Goal: Navigation & Orientation: Find specific page/section

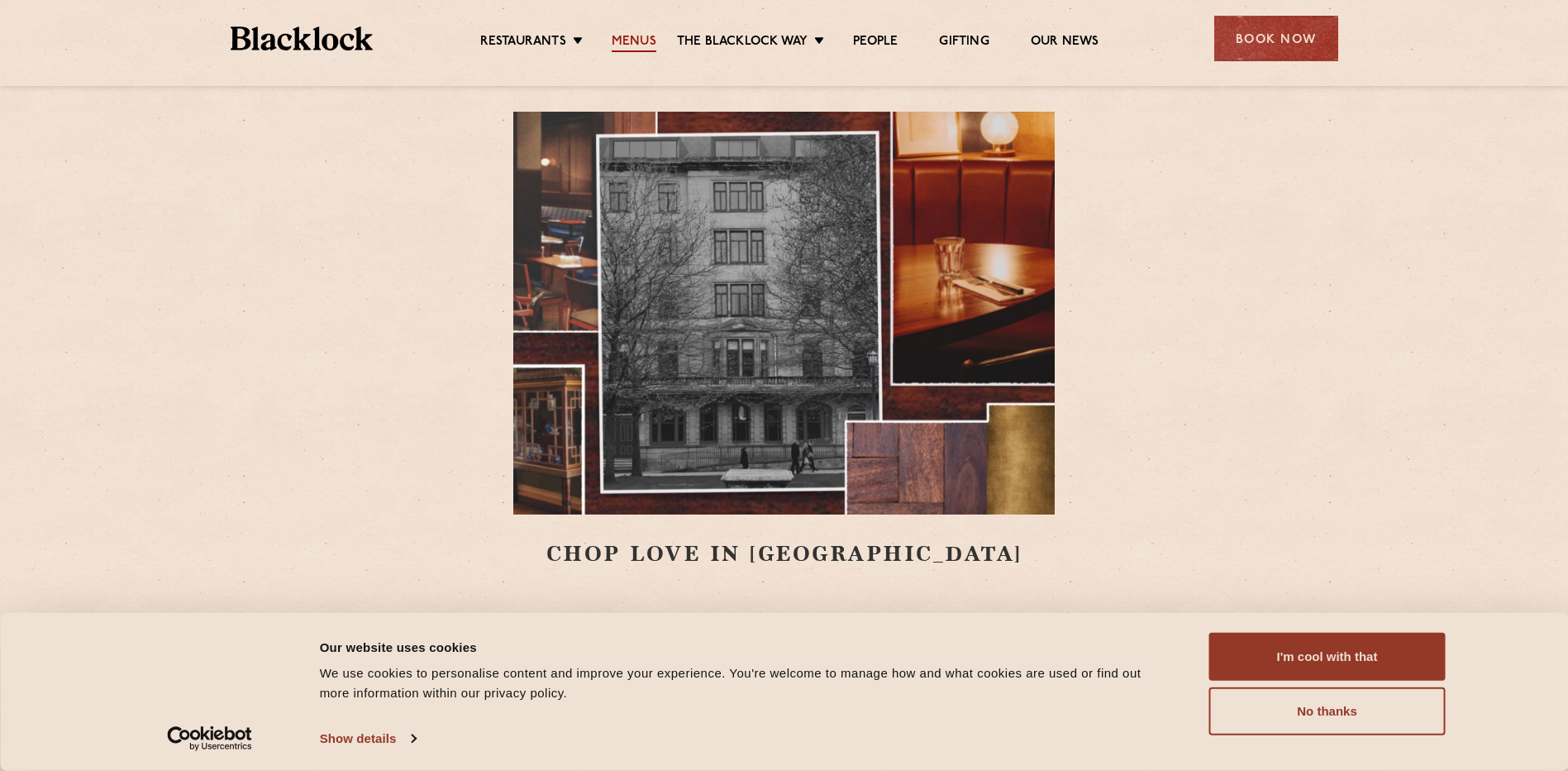
click at [644, 49] on link "Menus" at bounding box center [634, 42] width 45 height 18
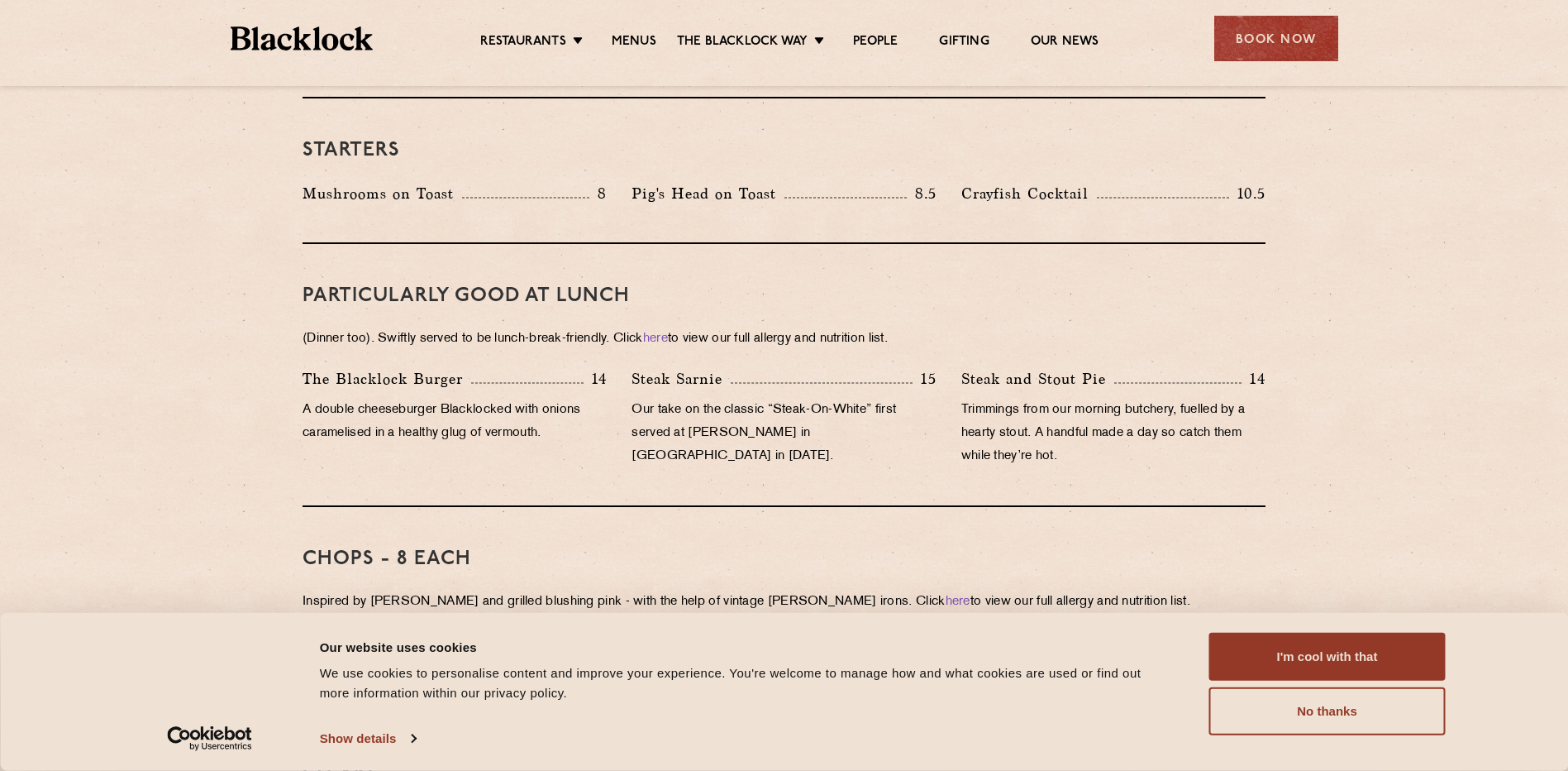
scroll to position [645, 0]
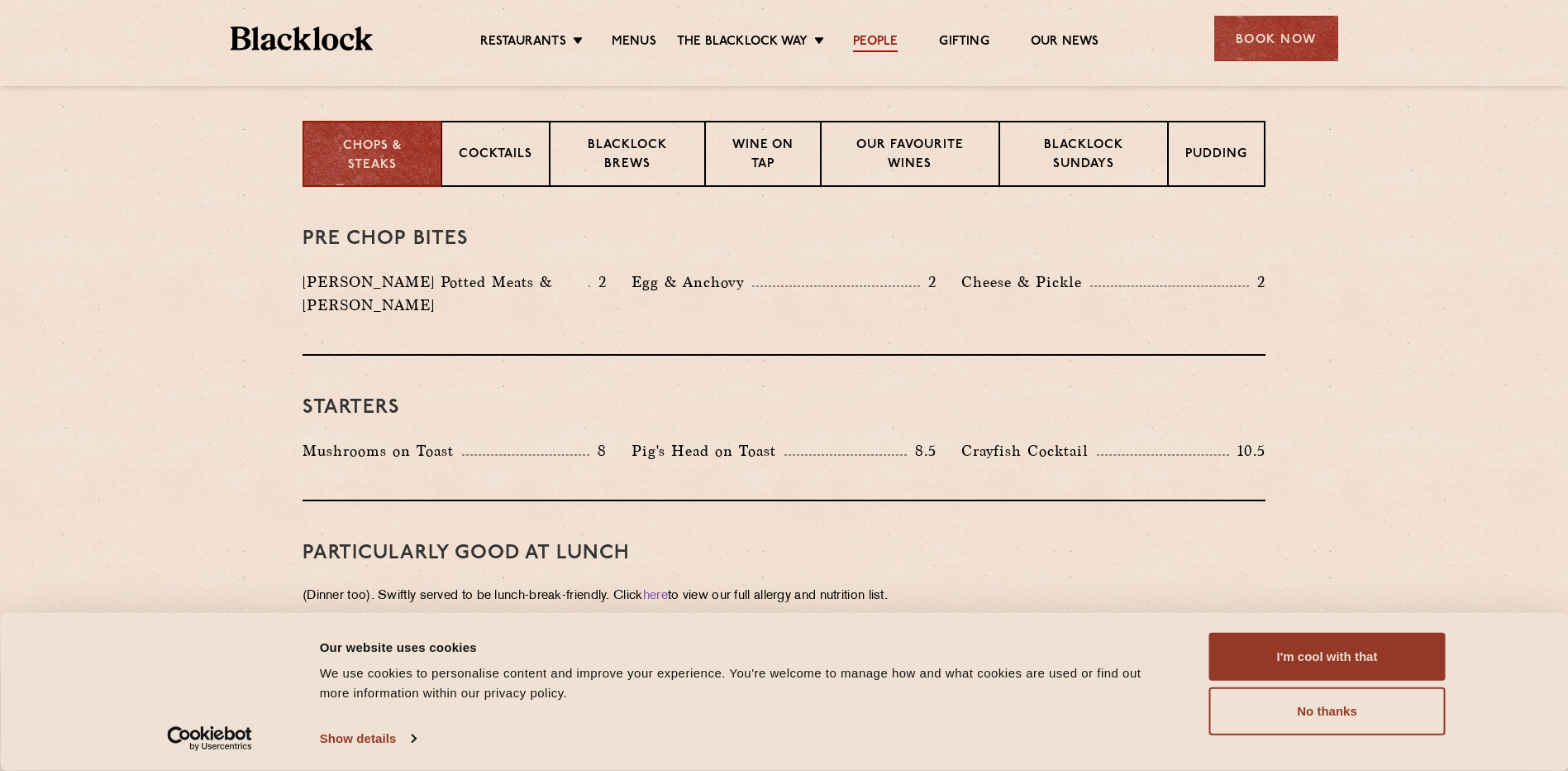
click at [863, 41] on link "People" at bounding box center [875, 42] width 45 height 18
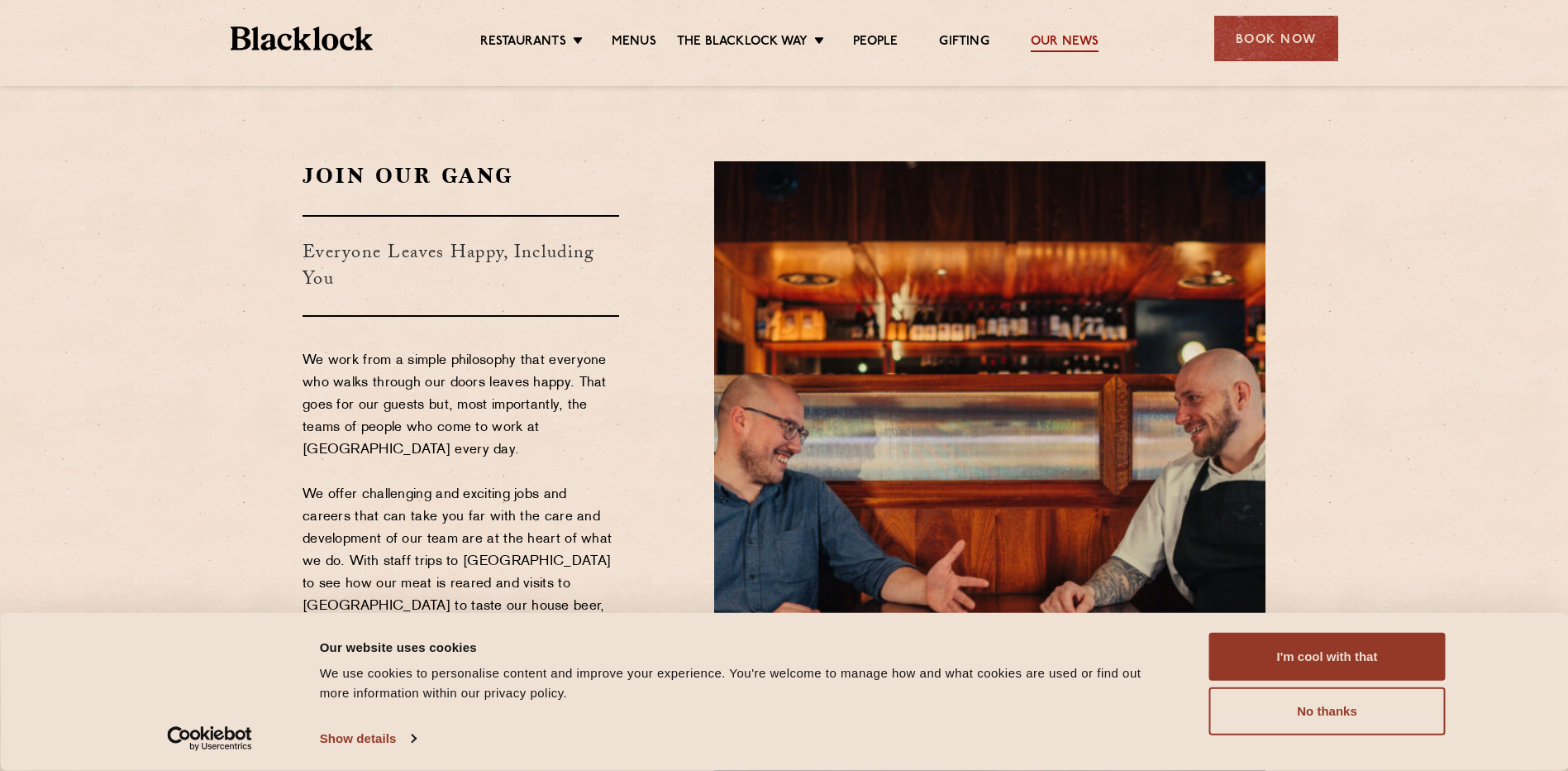
click at [1033, 41] on link "Our News" at bounding box center [1065, 42] width 69 height 18
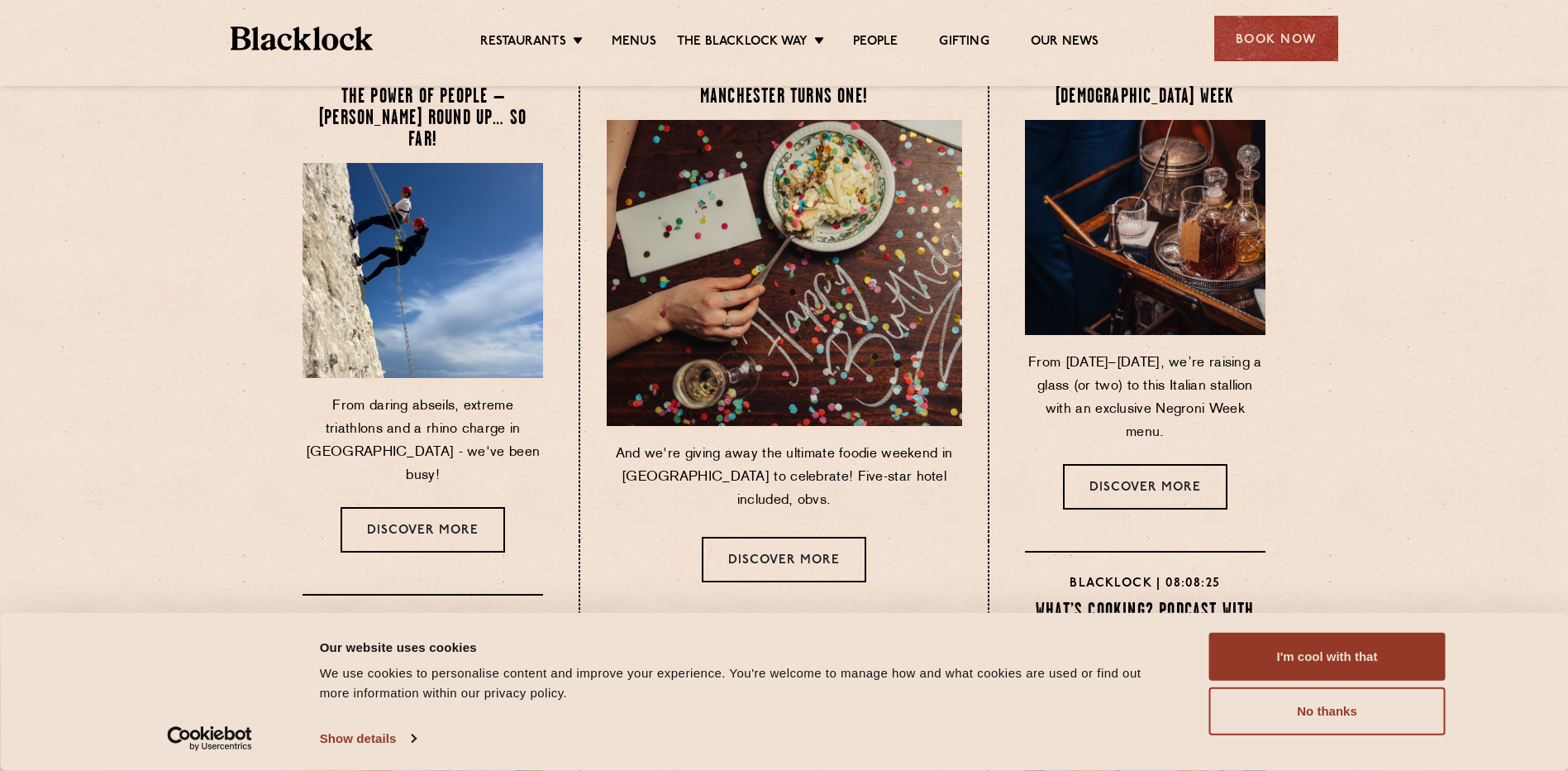
scroll to position [82, 0]
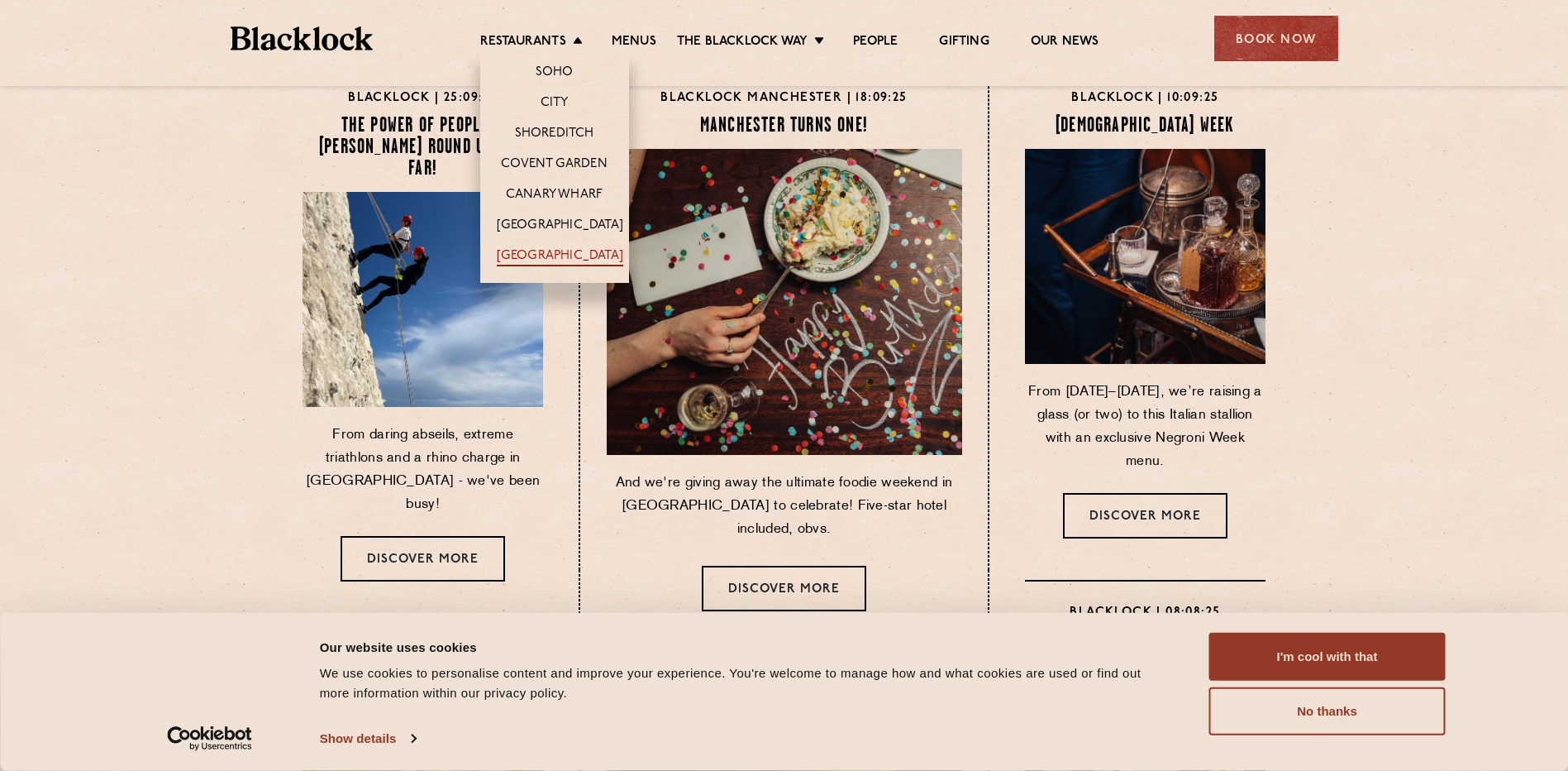
click at [524, 255] on link "[GEOGRAPHIC_DATA]" at bounding box center [559, 256] width 126 height 18
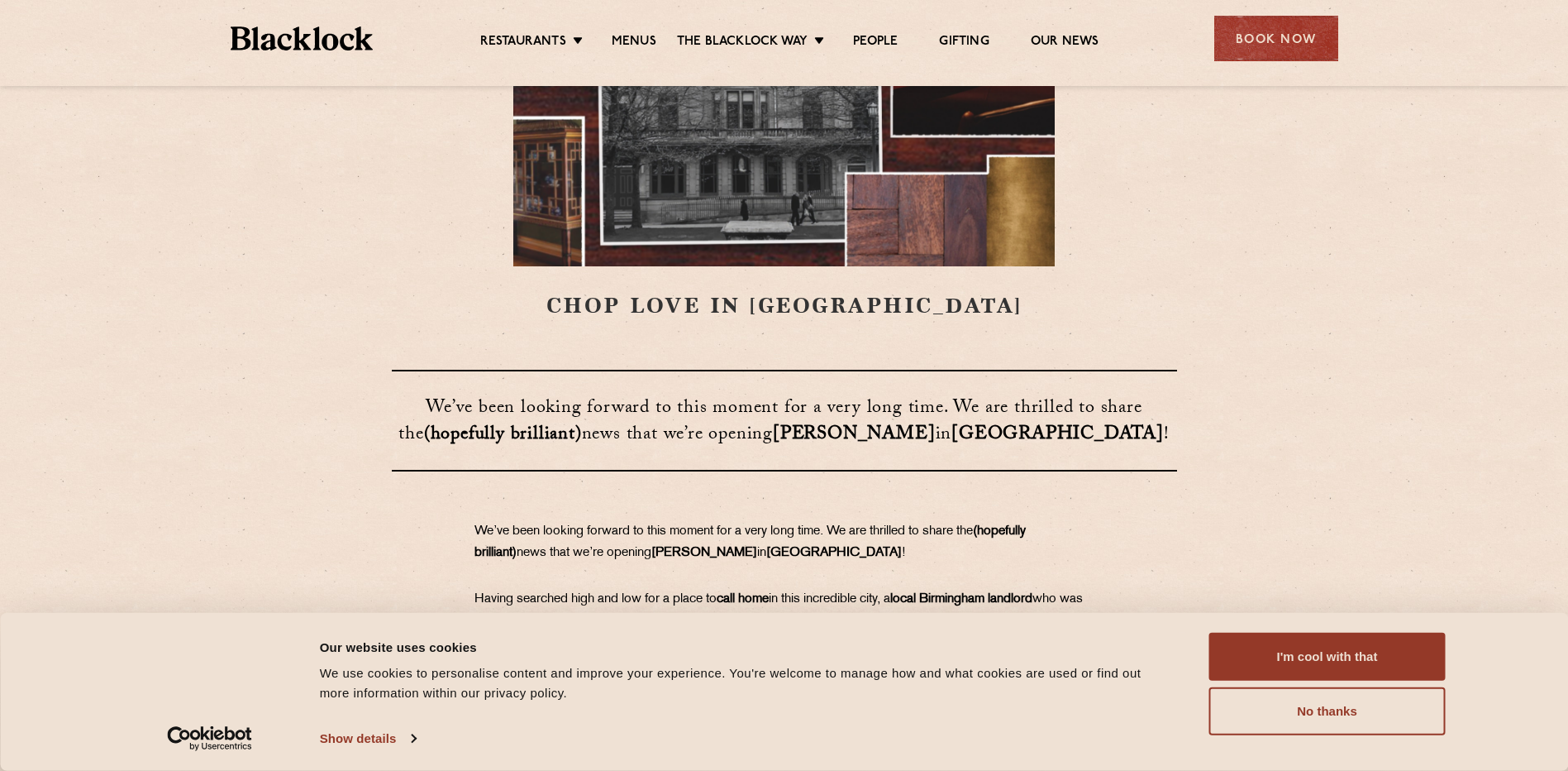
scroll to position [496, 0]
